Goal: Browse casually: Explore the website without a specific task or goal

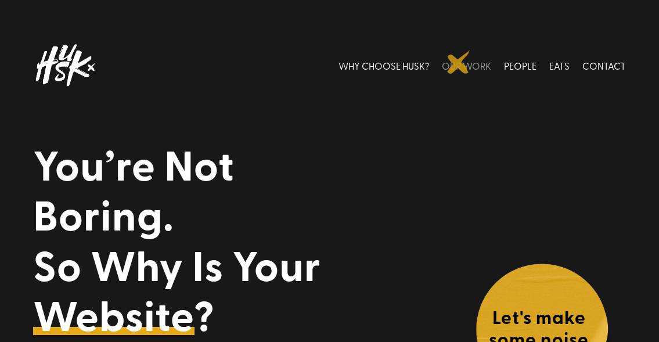
click at [459, 62] on link "OUR WORK" at bounding box center [466, 66] width 49 height 52
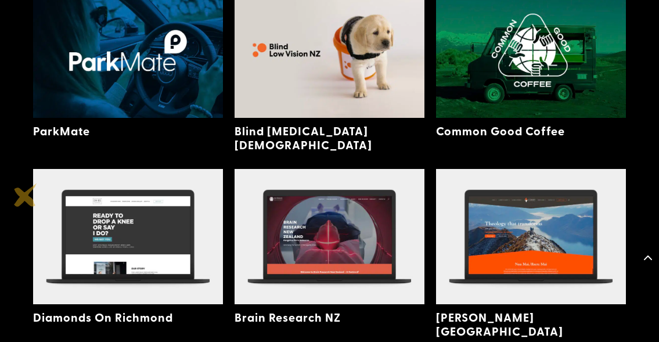
scroll to position [734, 0]
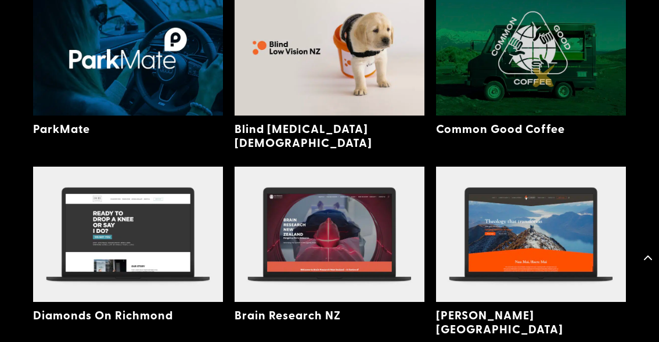
click at [544, 76] on img at bounding box center [531, 47] width 190 height 135
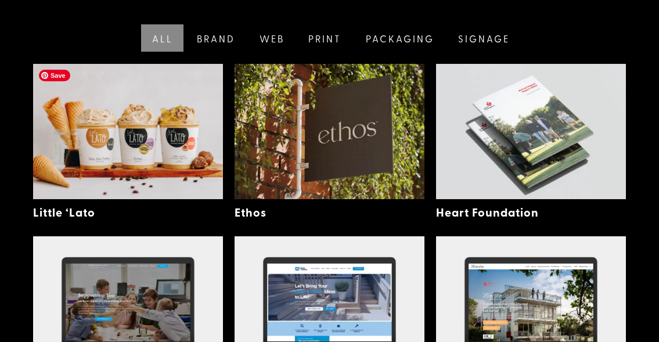
scroll to position [302, 0]
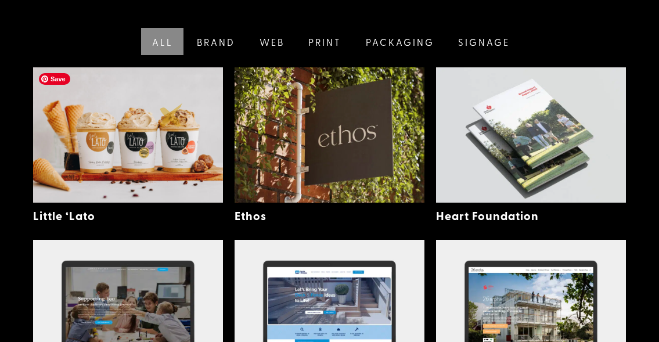
click at [171, 115] on img at bounding box center [128, 134] width 190 height 135
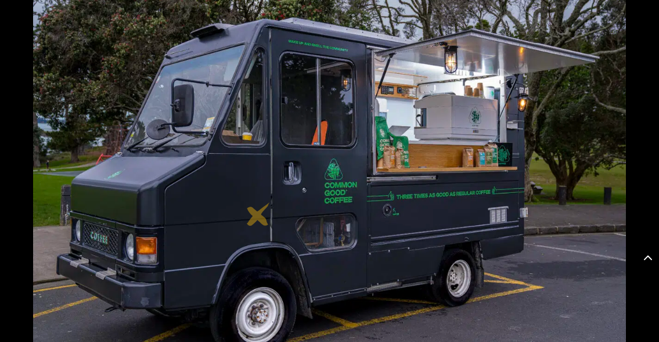
scroll to position [1164, 0]
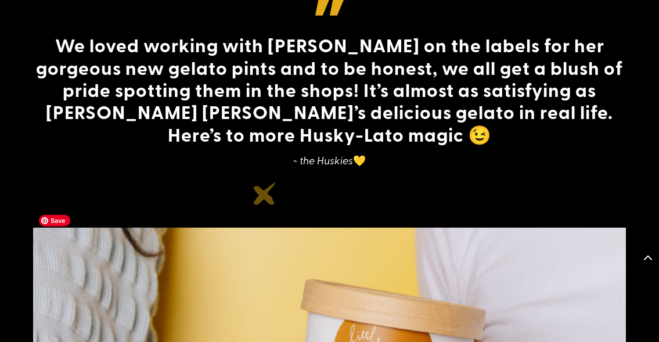
scroll to position [3016, 0]
